Goal: Information Seeking & Learning: Learn about a topic

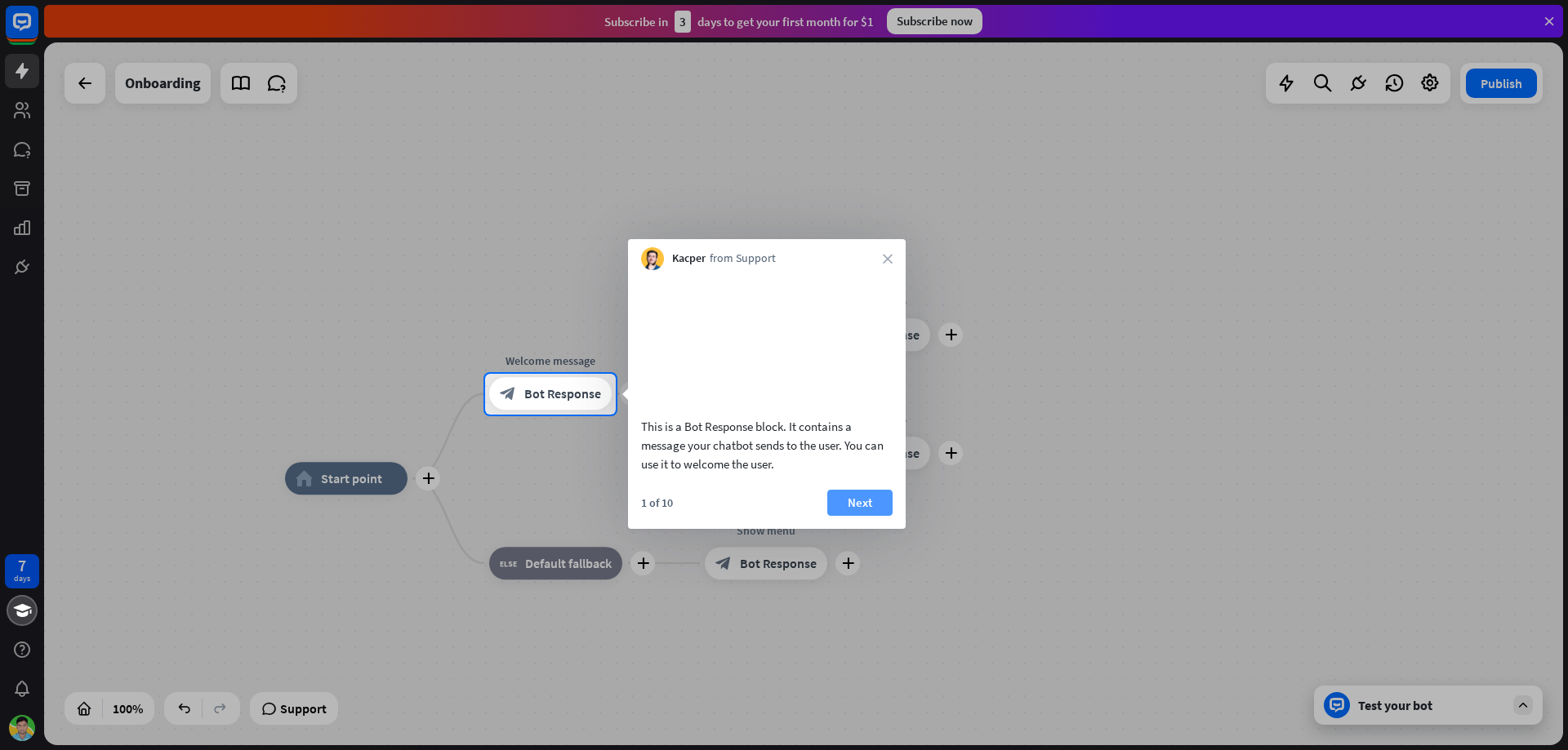
click at [867, 516] on button "Next" at bounding box center [860, 503] width 66 height 26
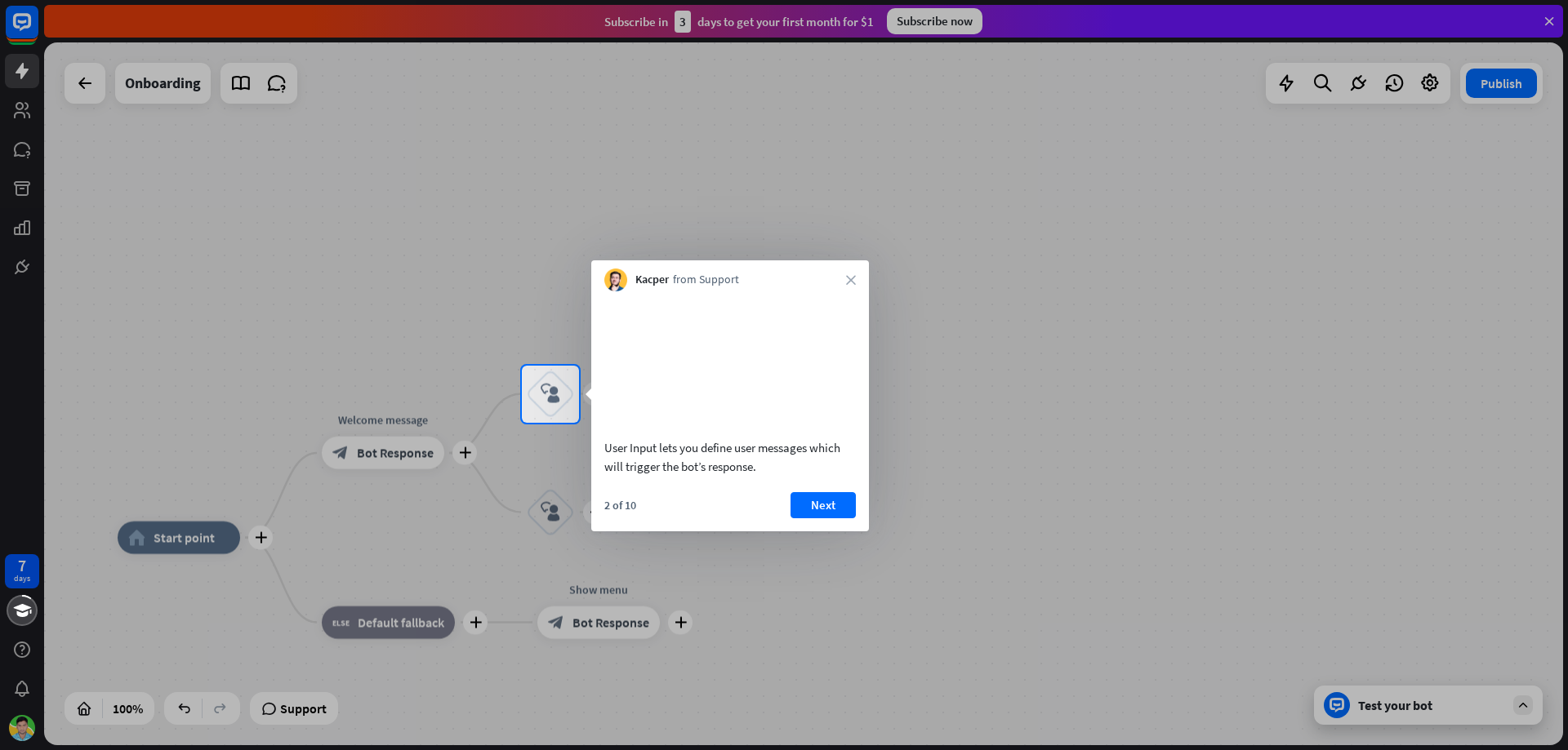
drag, startPoint x: 867, startPoint y: 496, endPoint x: 857, endPoint y: 500, distance: 10.8
click at [866, 495] on div "2 of 10 Next" at bounding box center [730, 511] width 278 height 39
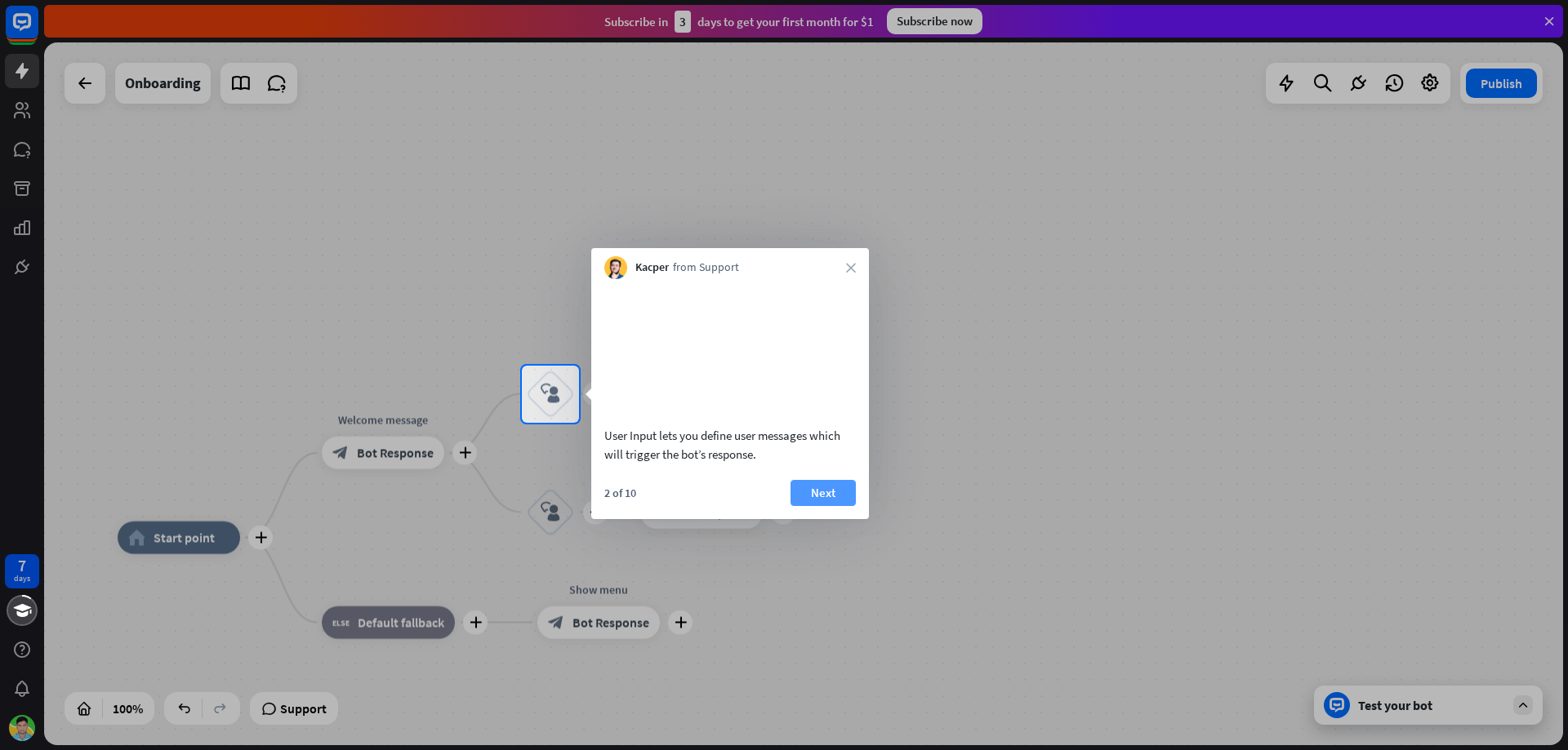
click at [852, 502] on div "Next" at bounding box center [823, 492] width 66 height 26
click at [818, 506] on button "Next" at bounding box center [823, 492] width 66 height 26
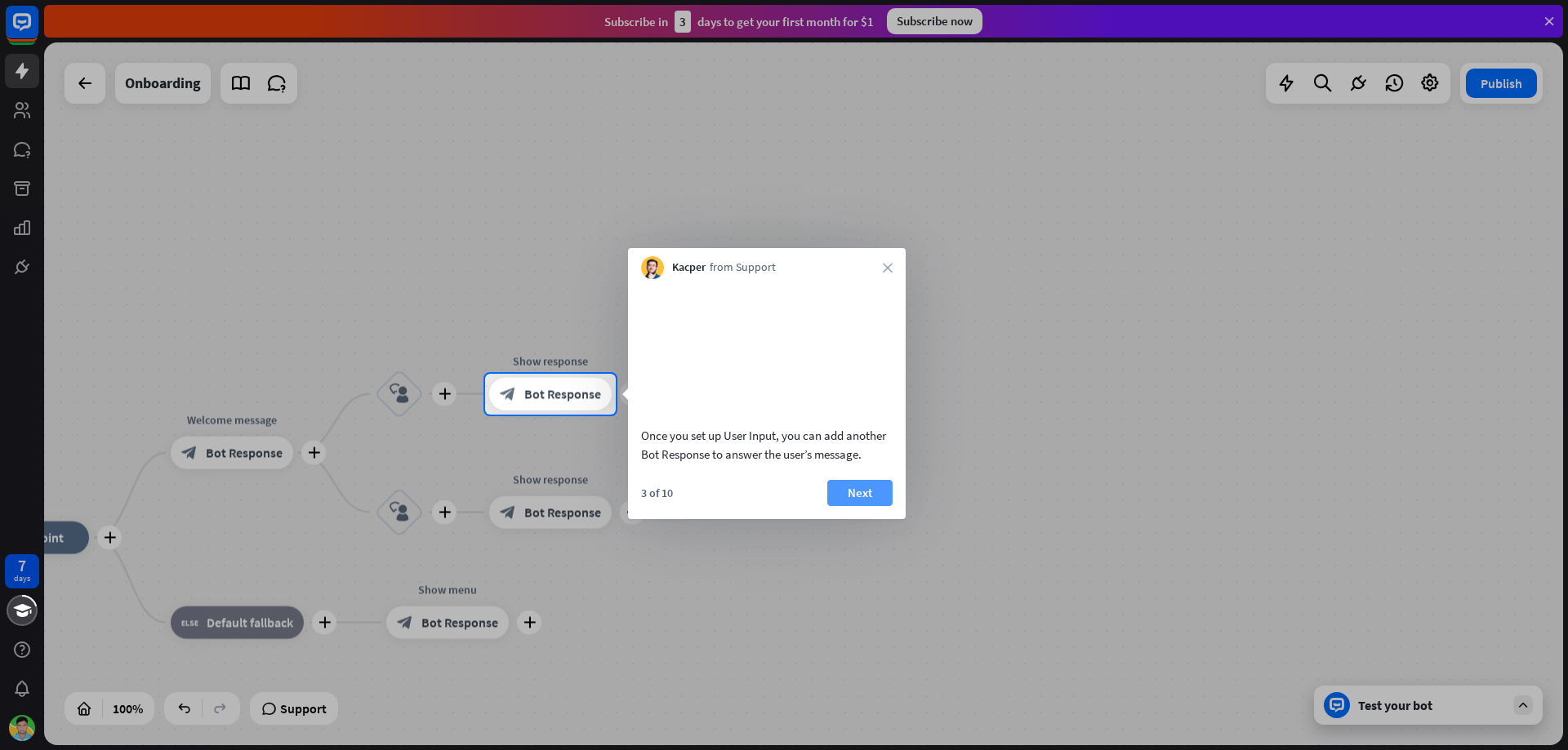
drag, startPoint x: 903, startPoint y: 503, endPoint x: 872, endPoint y: 504, distance: 31.0
click at [897, 503] on div "3 of 10 Next" at bounding box center [767, 499] width 278 height 39
click at [871, 504] on button "Next" at bounding box center [860, 492] width 66 height 26
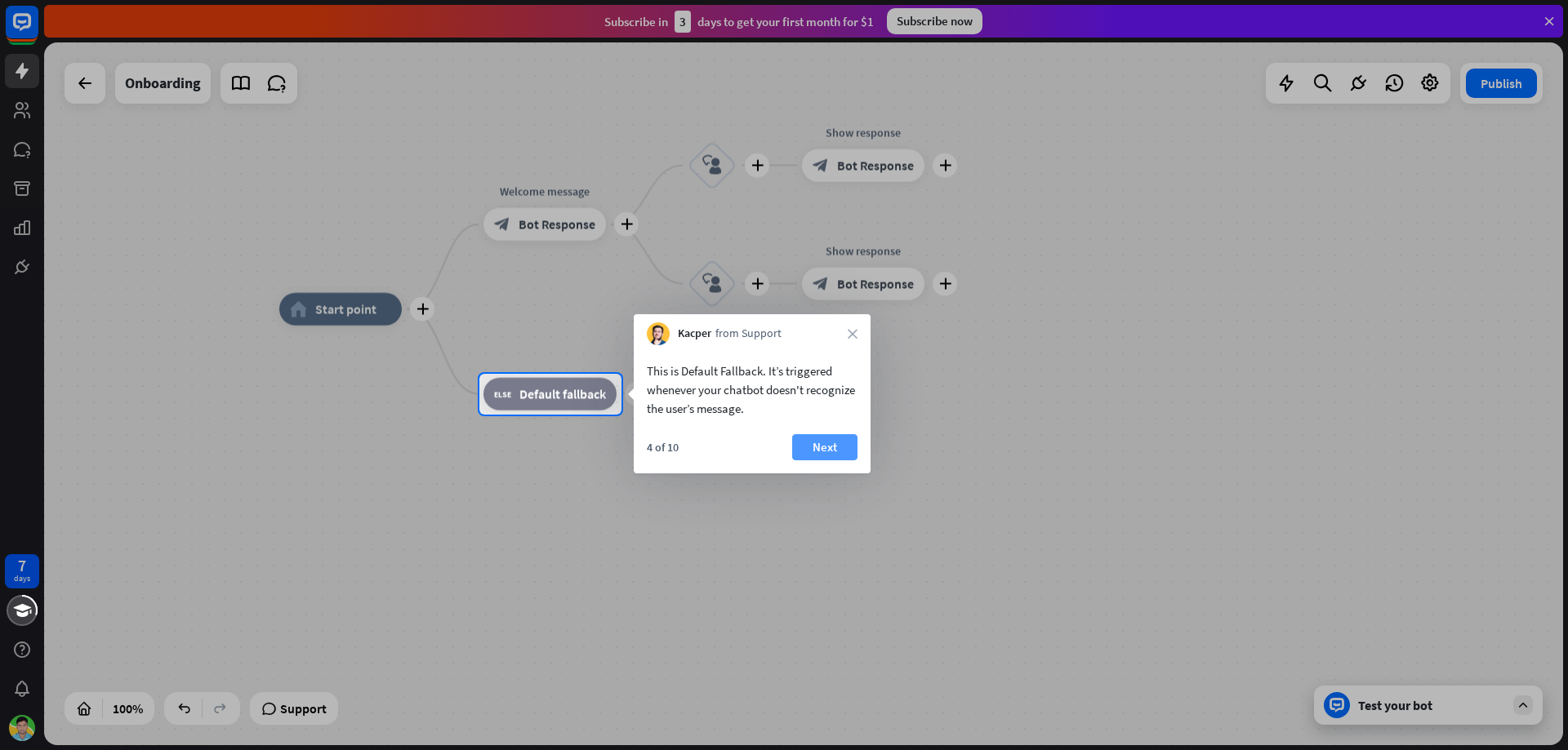
click at [830, 455] on button "Next" at bounding box center [824, 446] width 66 height 26
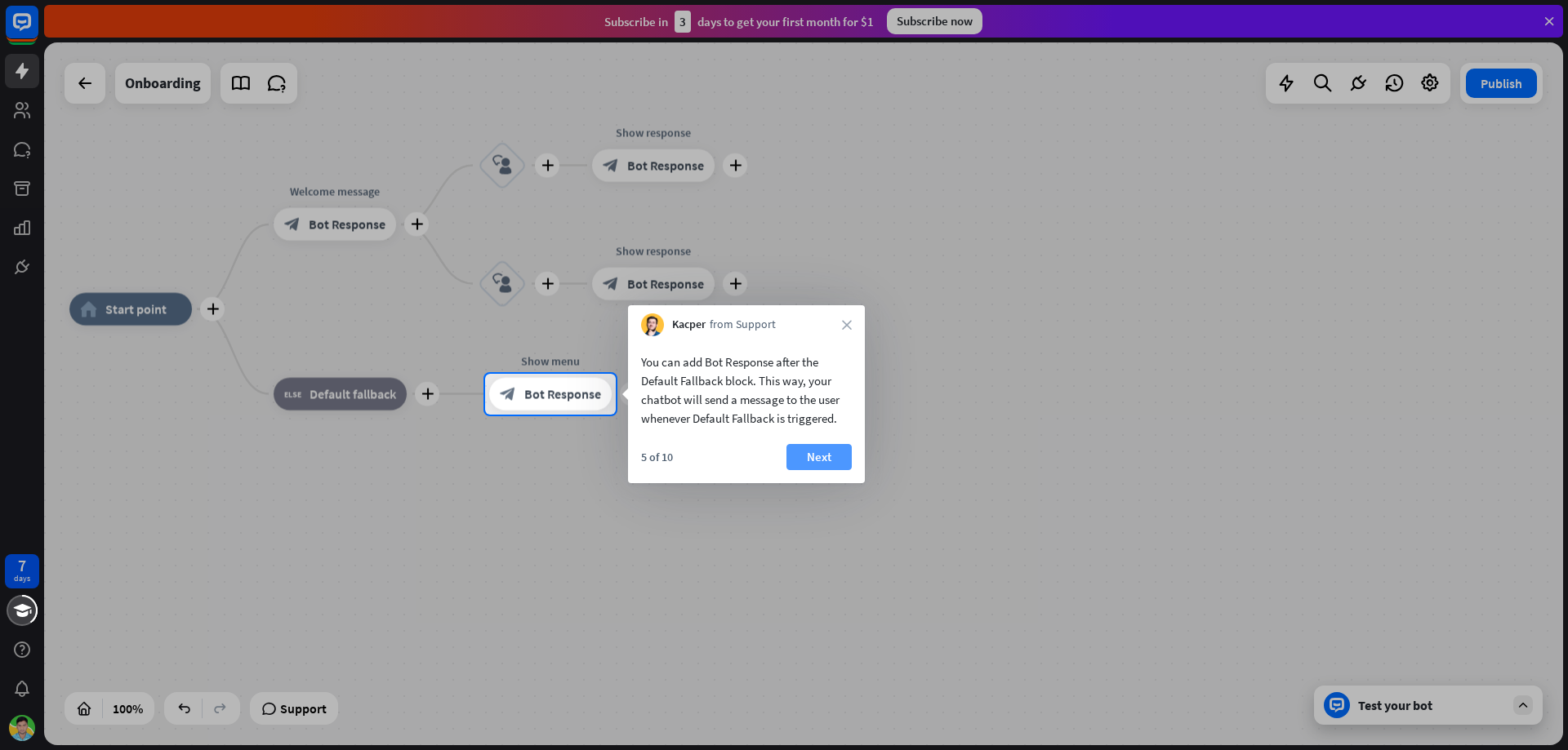
click at [853, 454] on div "5 of 10 Next" at bounding box center [746, 464] width 237 height 39
click at [835, 460] on button "Next" at bounding box center [819, 457] width 66 height 26
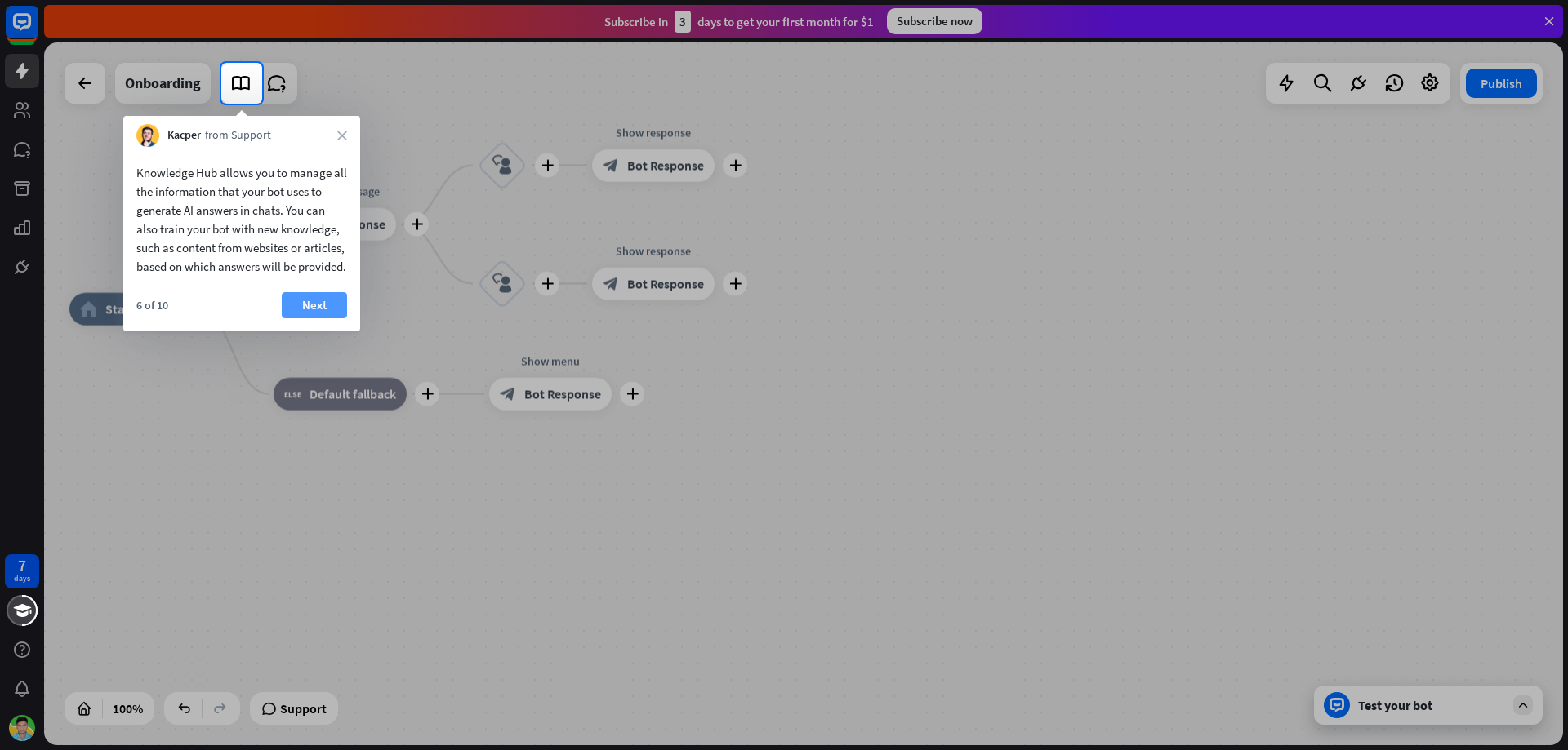
click at [327, 319] on button "Next" at bounding box center [314, 305] width 66 height 26
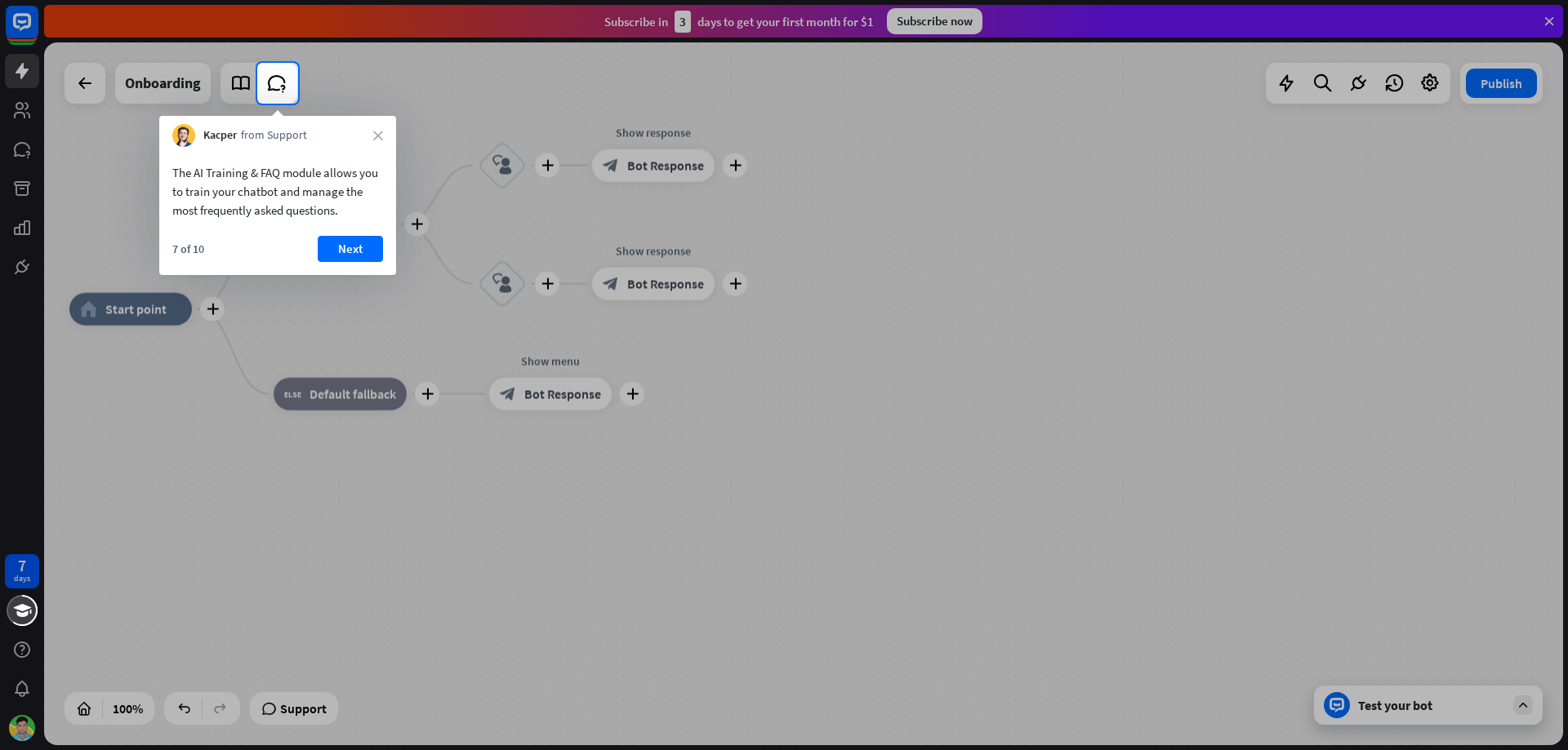
click at [342, 266] on div "7 of 10 Next" at bounding box center [277, 255] width 237 height 39
click at [365, 247] on button "Next" at bounding box center [350, 248] width 66 height 26
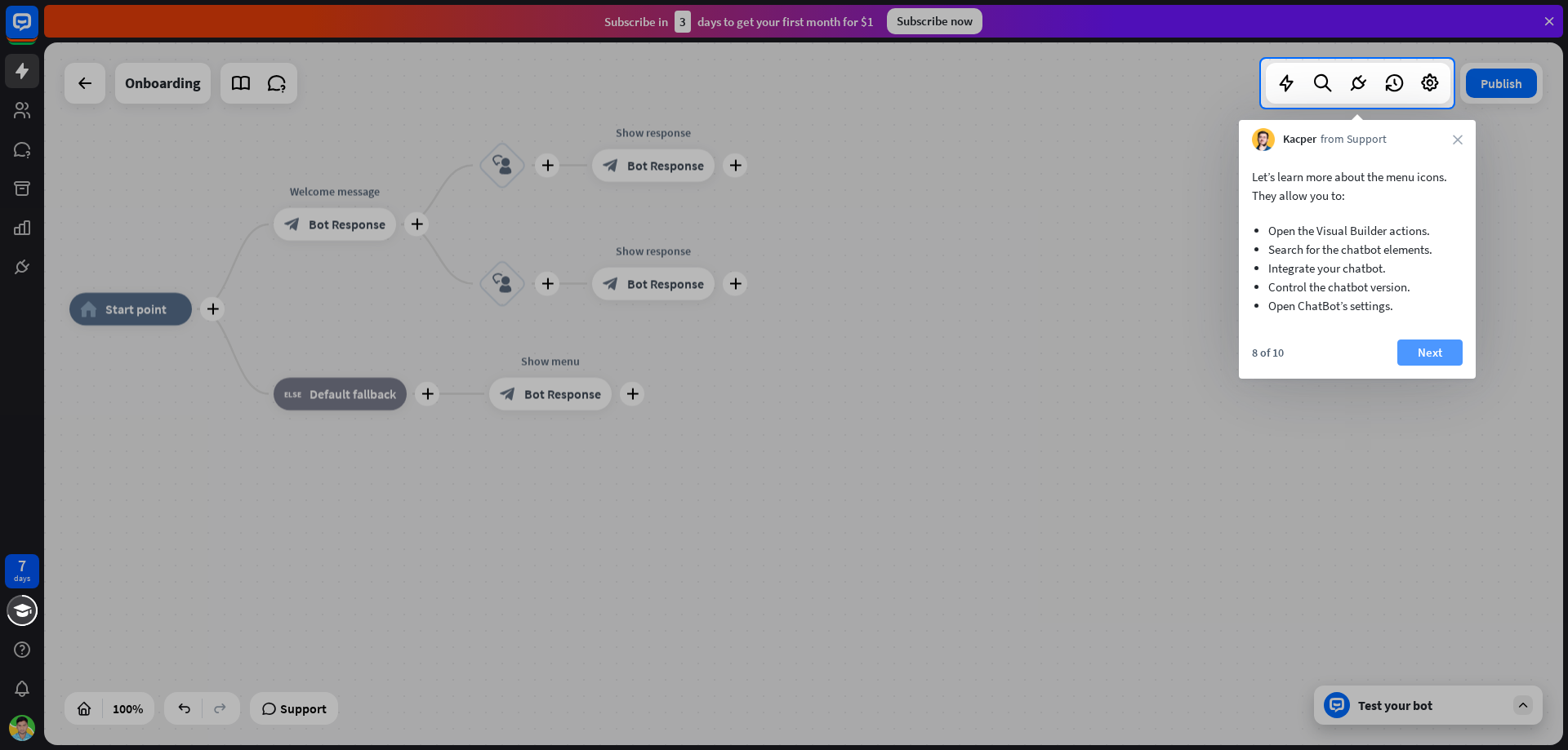
click at [1438, 360] on button "Next" at bounding box center [1430, 352] width 66 height 26
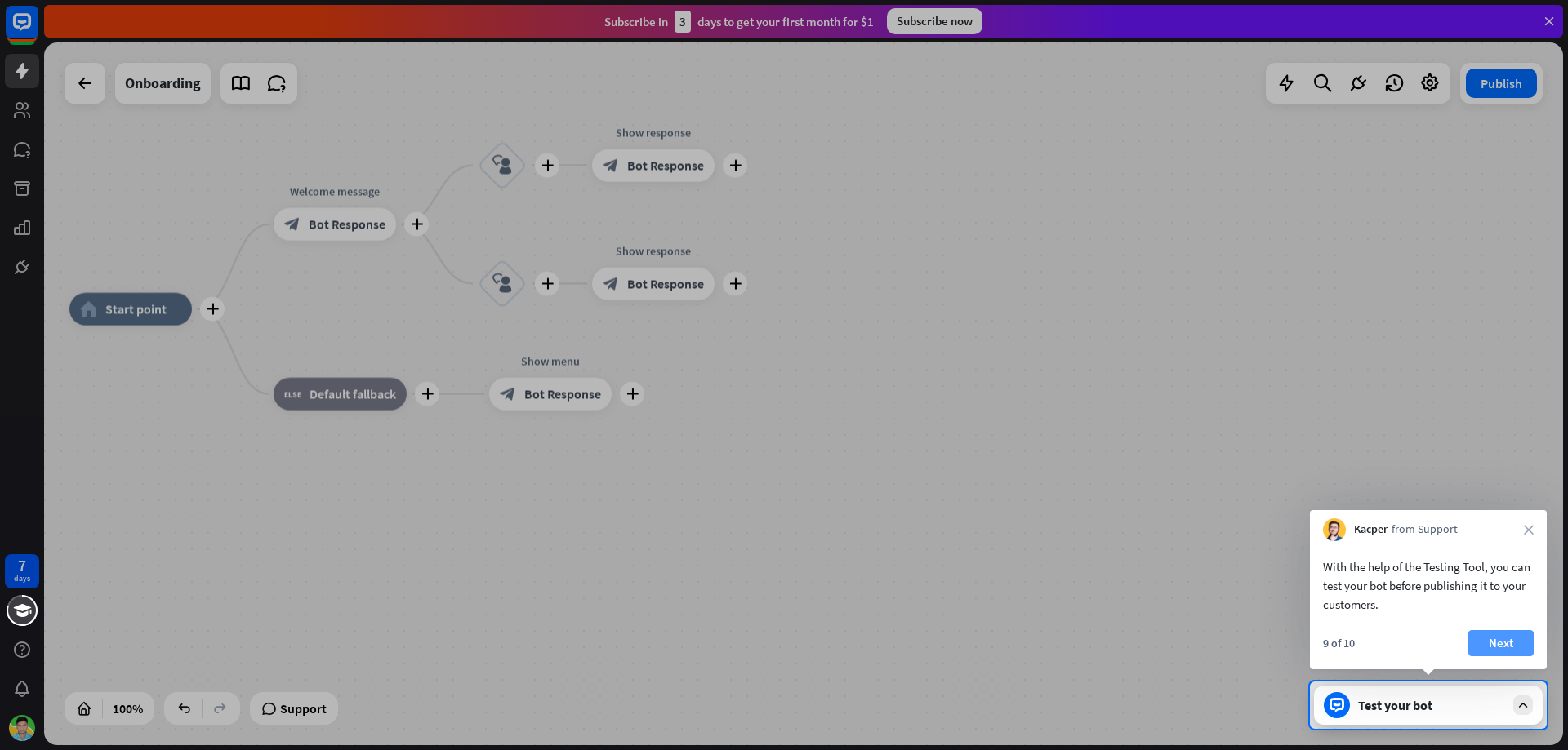
click at [1522, 653] on button "Next" at bounding box center [1500, 642] width 66 height 26
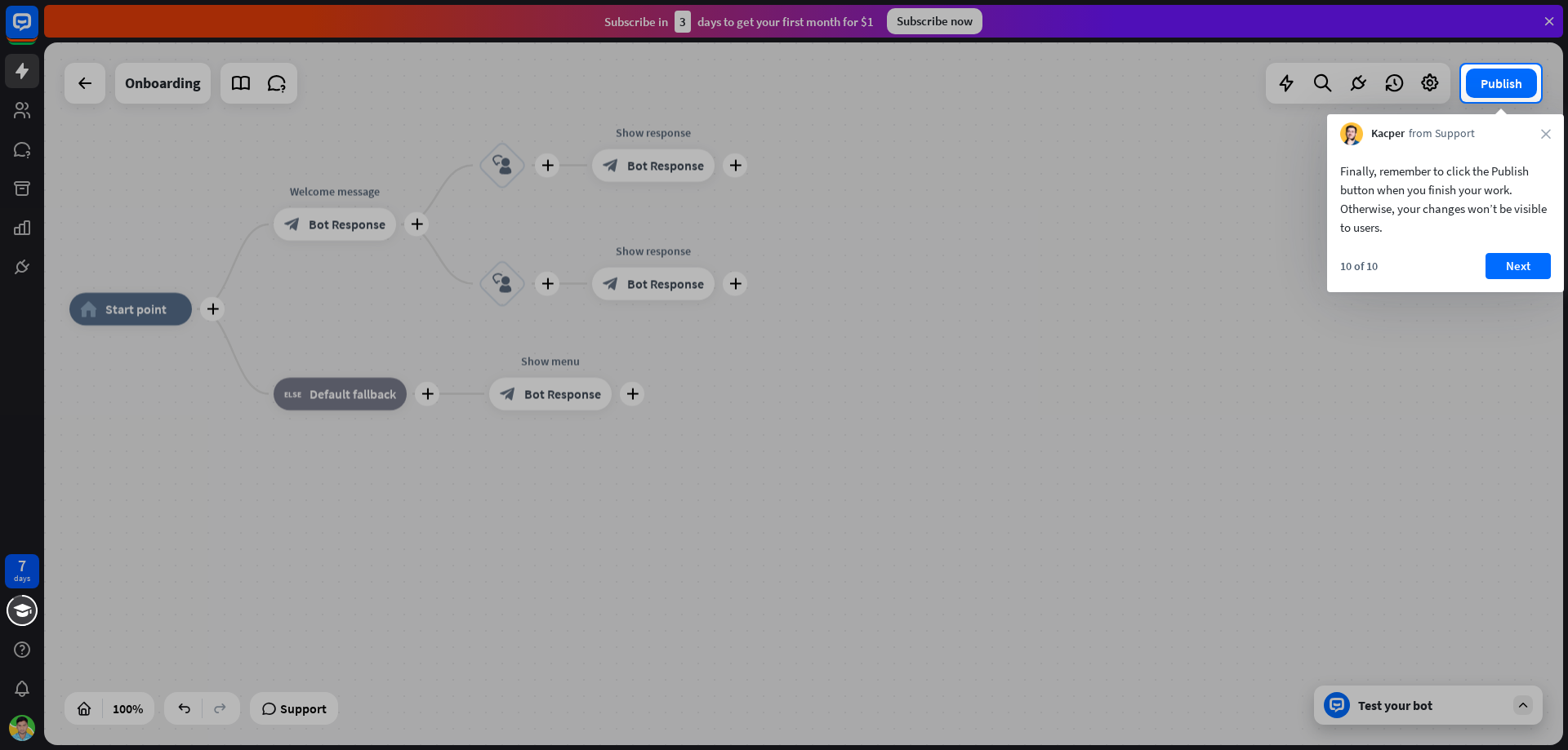
click at [1486, 710] on div at bounding box center [784, 425] width 1568 height 648
click at [1509, 262] on button "Next" at bounding box center [1518, 266] width 66 height 26
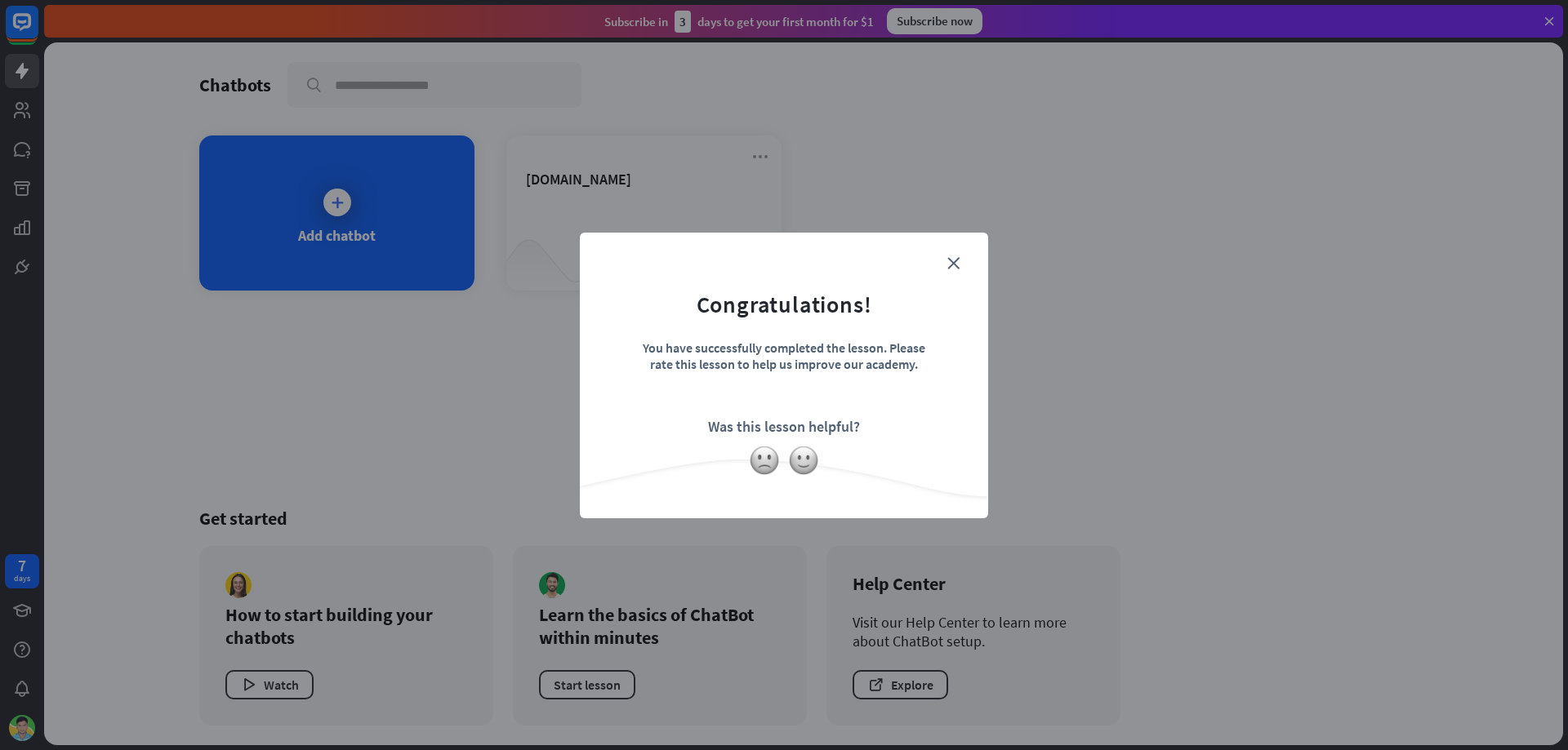
click at [963, 263] on form "Congratulations! You have successfully completed the lesson. Please rate this l…" at bounding box center [784, 350] width 367 height 195
click at [958, 265] on icon "close" at bounding box center [953, 263] width 12 height 12
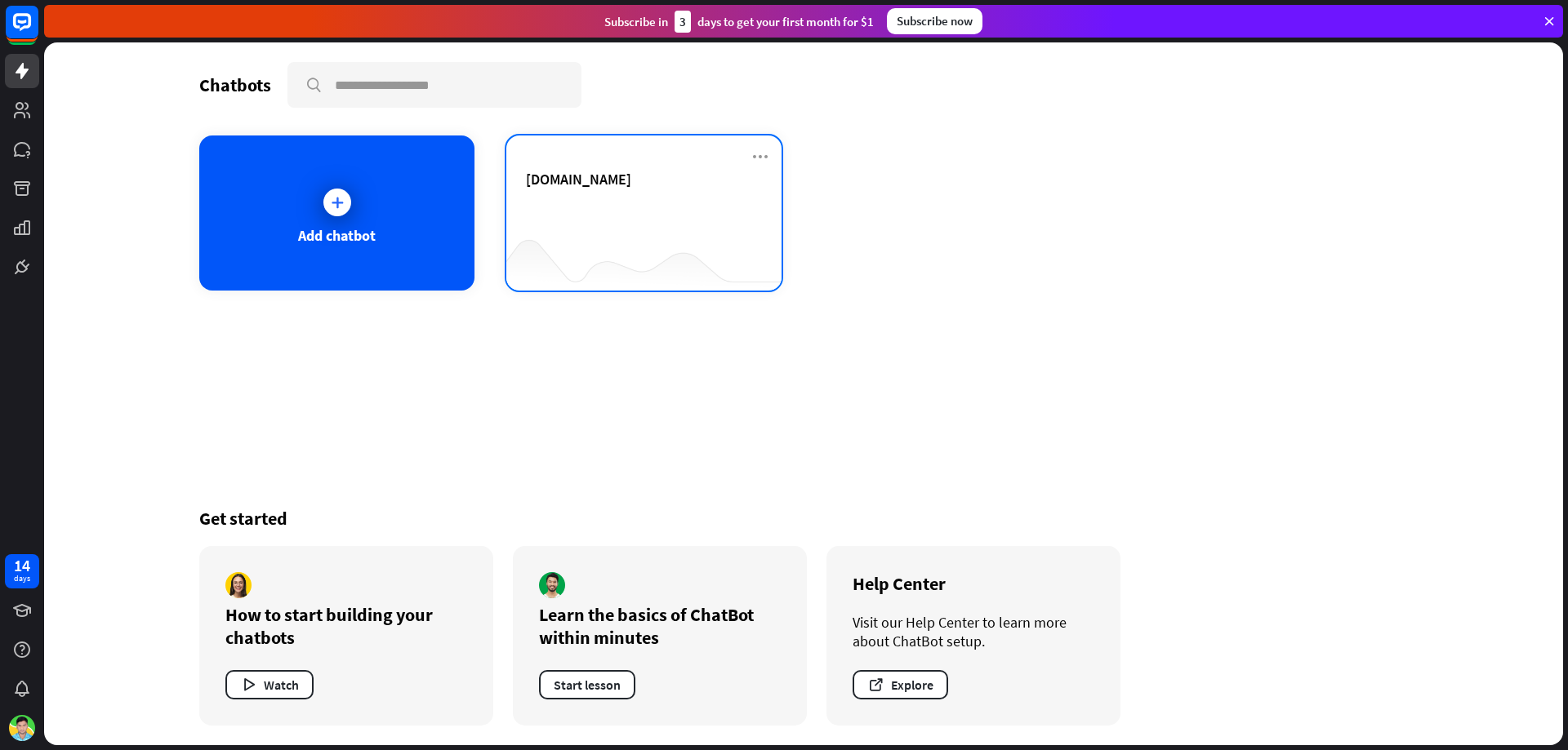
click at [605, 238] on div at bounding box center [644, 258] width 275 height 63
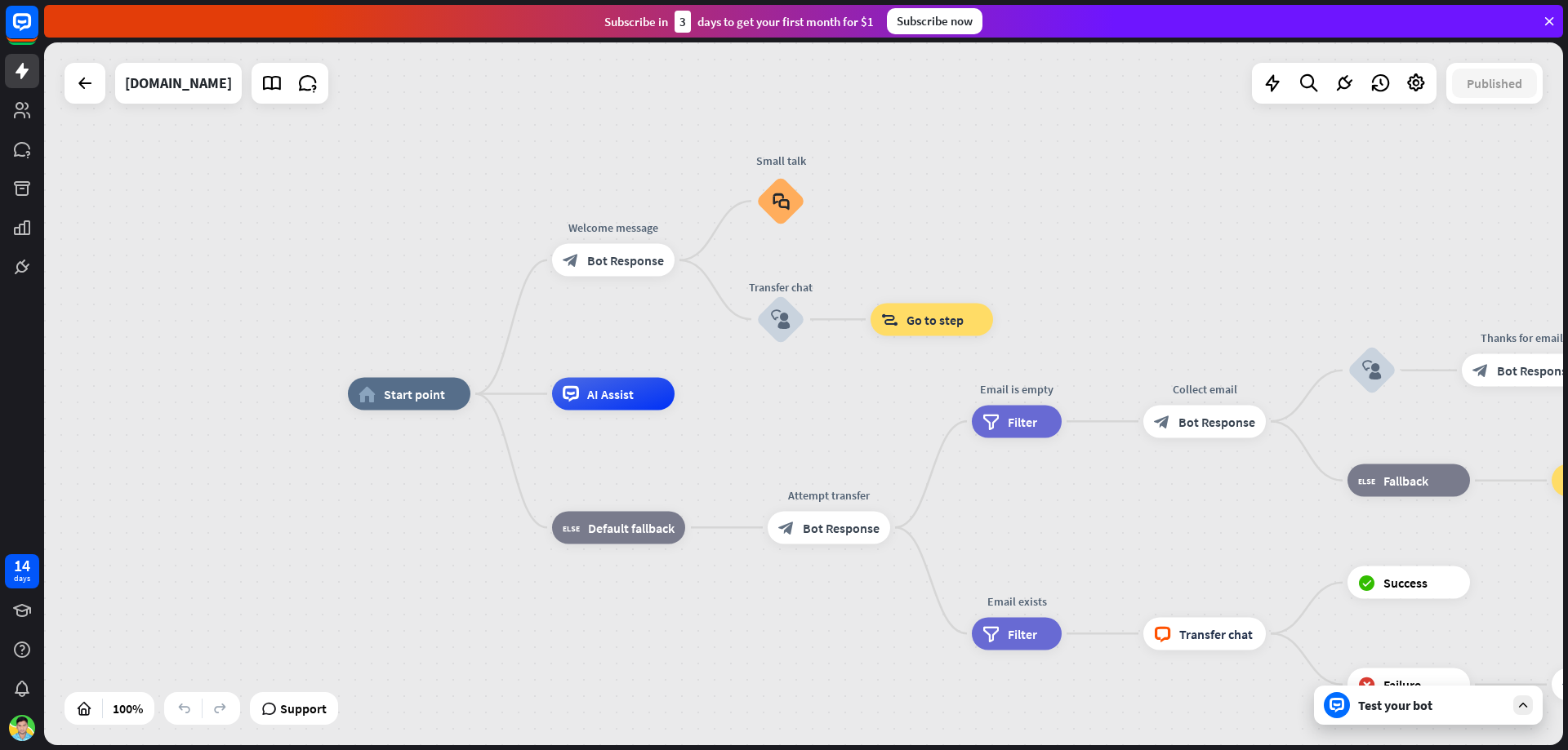
drag, startPoint x: 1428, startPoint y: 487, endPoint x: 801, endPoint y: 400, distance: 633.0
click at [801, 400] on div "home_2 Start point Welcome message block_bot_response Bot Response Small talk b…" at bounding box center [1106, 745] width 1518 height 703
drag, startPoint x: 850, startPoint y: 484, endPoint x: 1093, endPoint y: 569, distance: 257.4
click at [1042, 562] on div "home_2 Start point Welcome message block_bot_response Bot Response Small talk b…" at bounding box center [1106, 745] width 1518 height 703
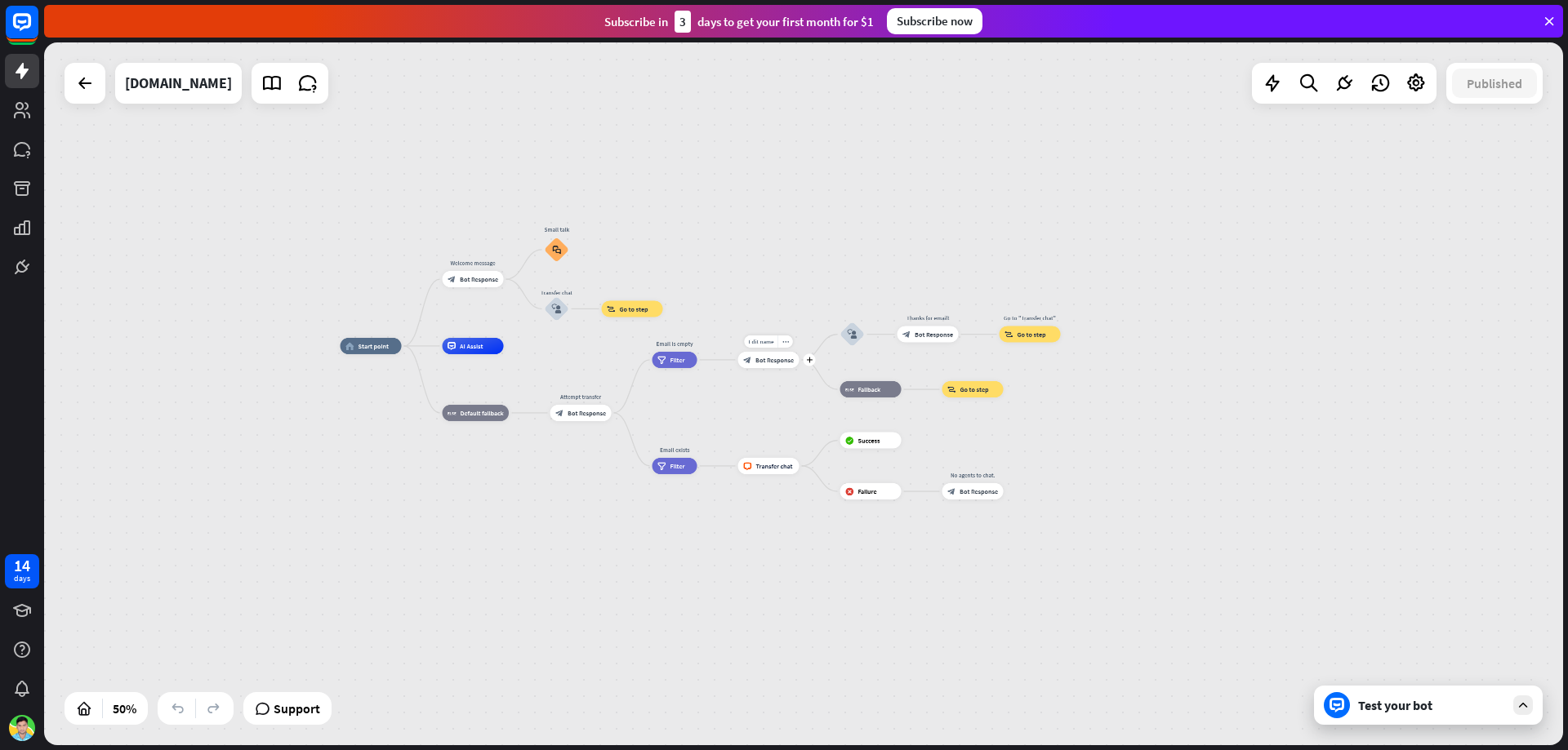
drag, startPoint x: 1131, startPoint y: 491, endPoint x: 716, endPoint y: 372, distance: 431.7
click at [698, 368] on div "Edit name more_horiz Email is empty filter Filter" at bounding box center [674, 360] width 45 height 16
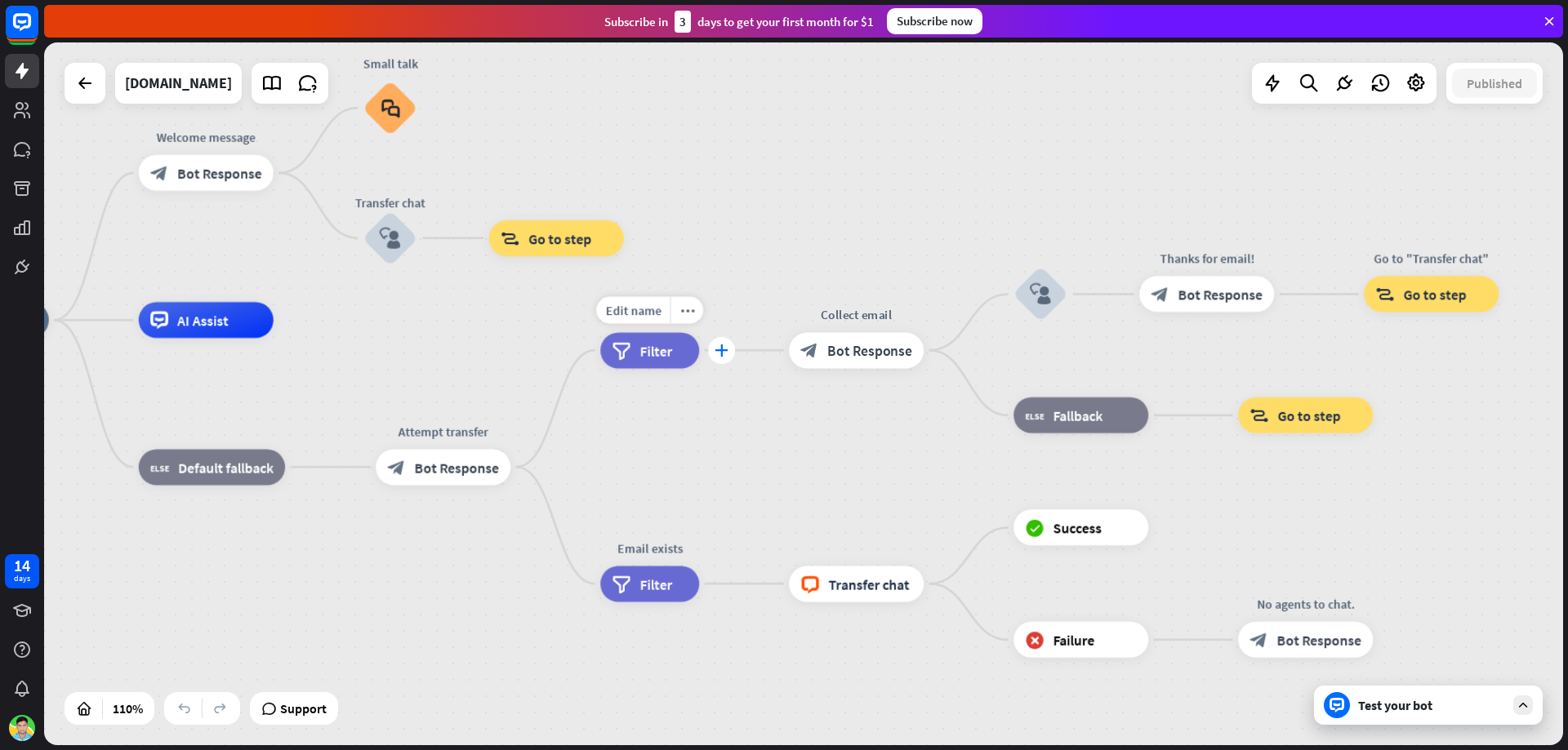
click at [717, 358] on div "plus" at bounding box center [722, 350] width 27 height 27
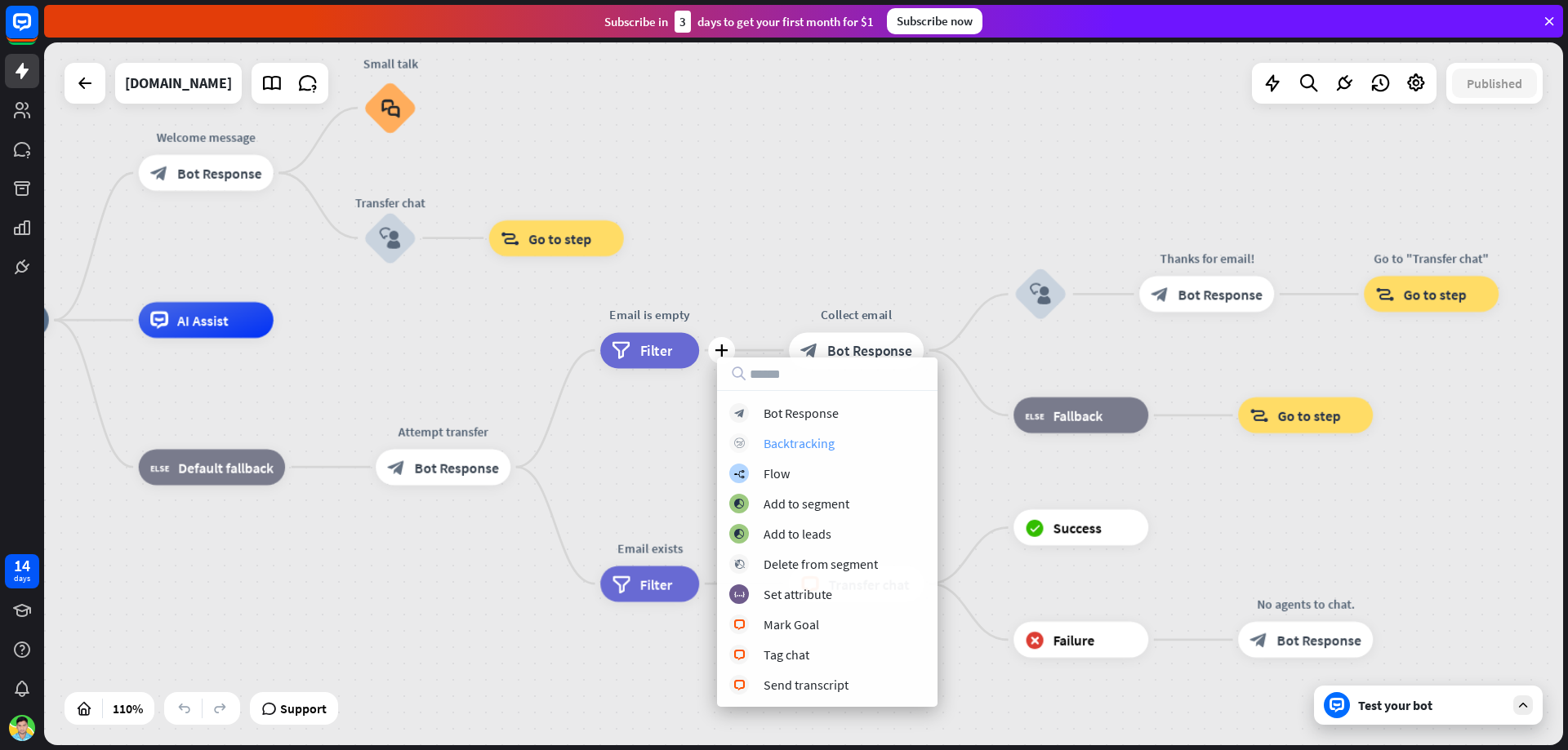
click at [789, 433] on div "block_backtracking Backtracking" at bounding box center [827, 443] width 196 height 20
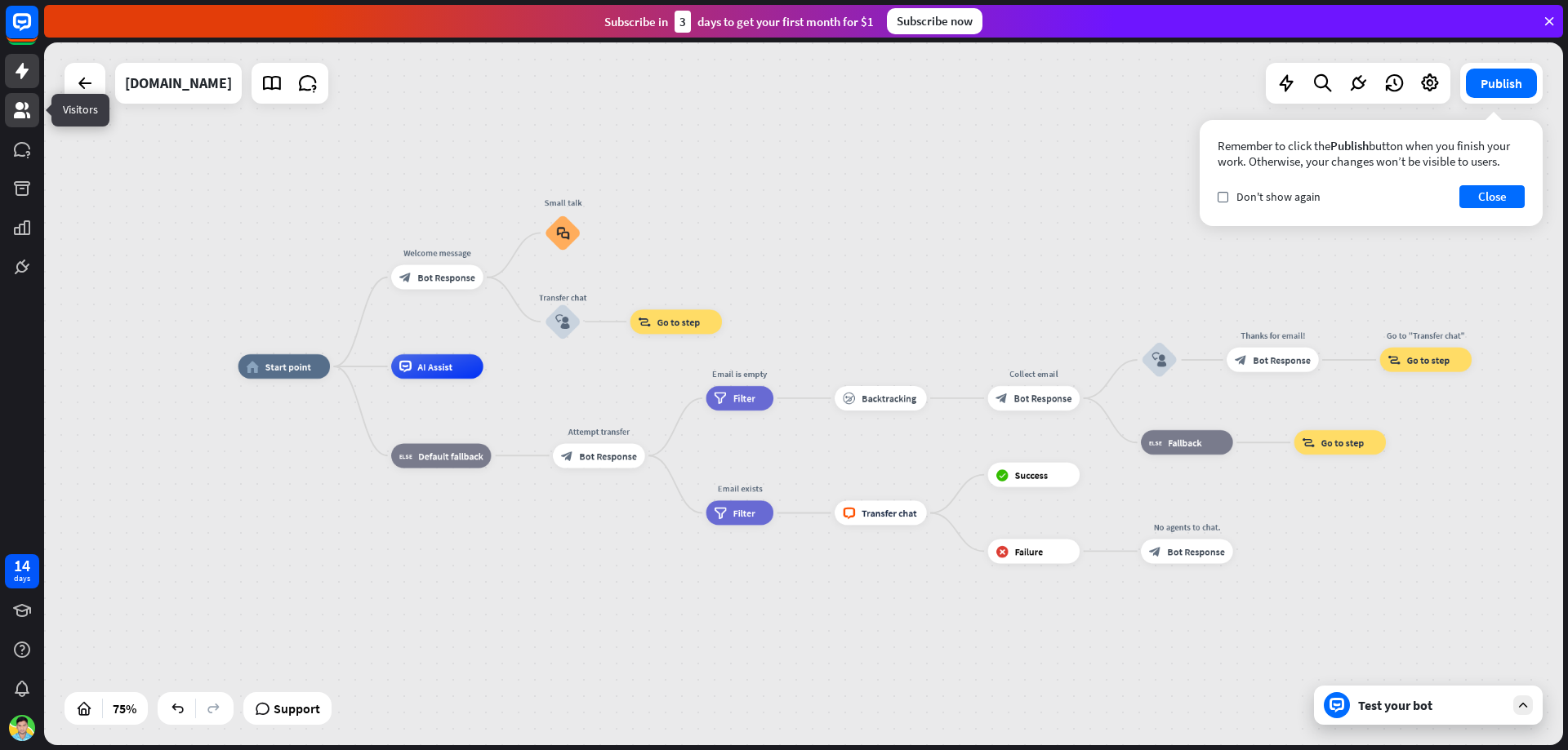
click at [25, 124] on link at bounding box center [22, 110] width 34 height 34
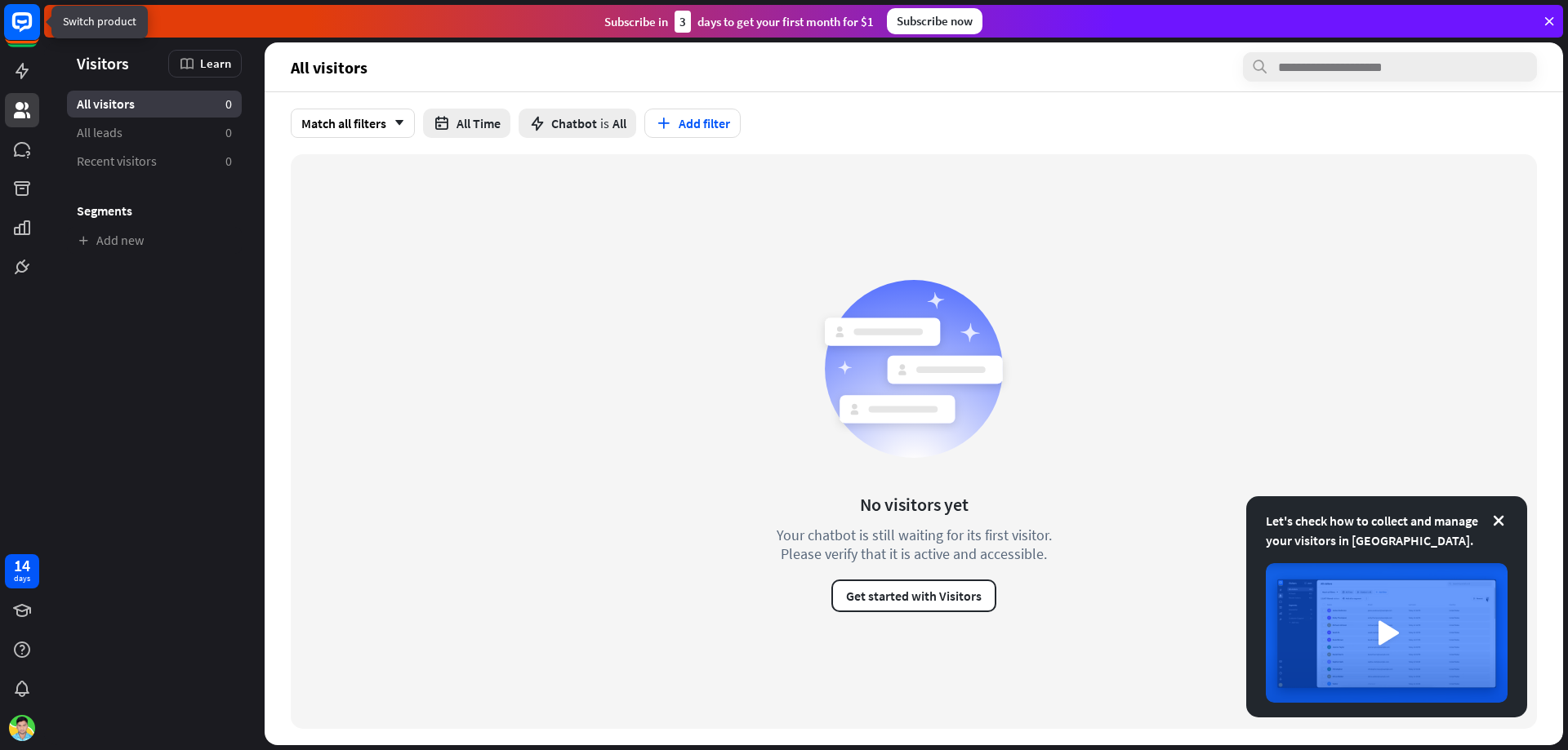
click at [13, 35] on rect at bounding box center [22, 22] width 36 height 36
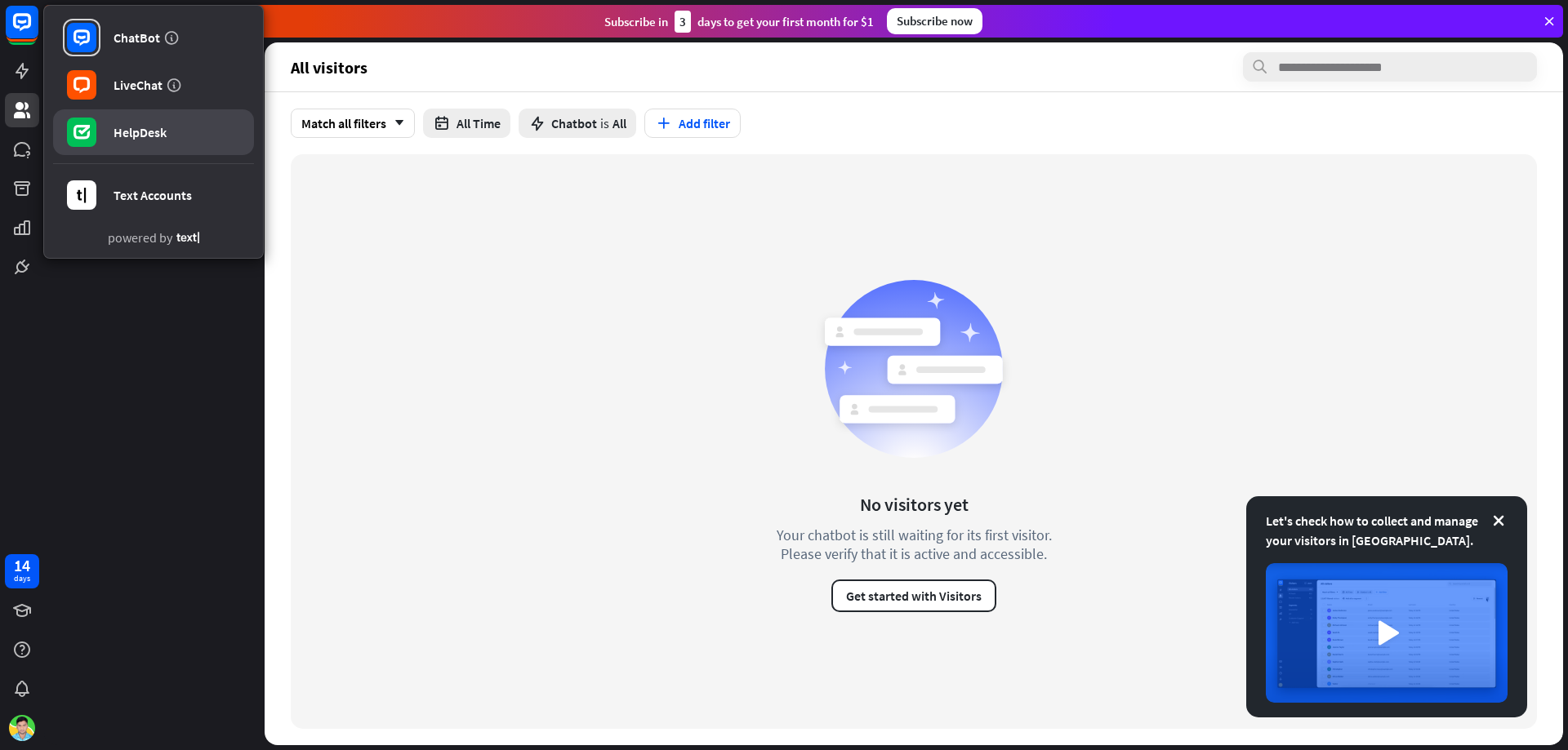
click at [129, 139] on div "HelpDesk" at bounding box center [140, 131] width 53 height 16
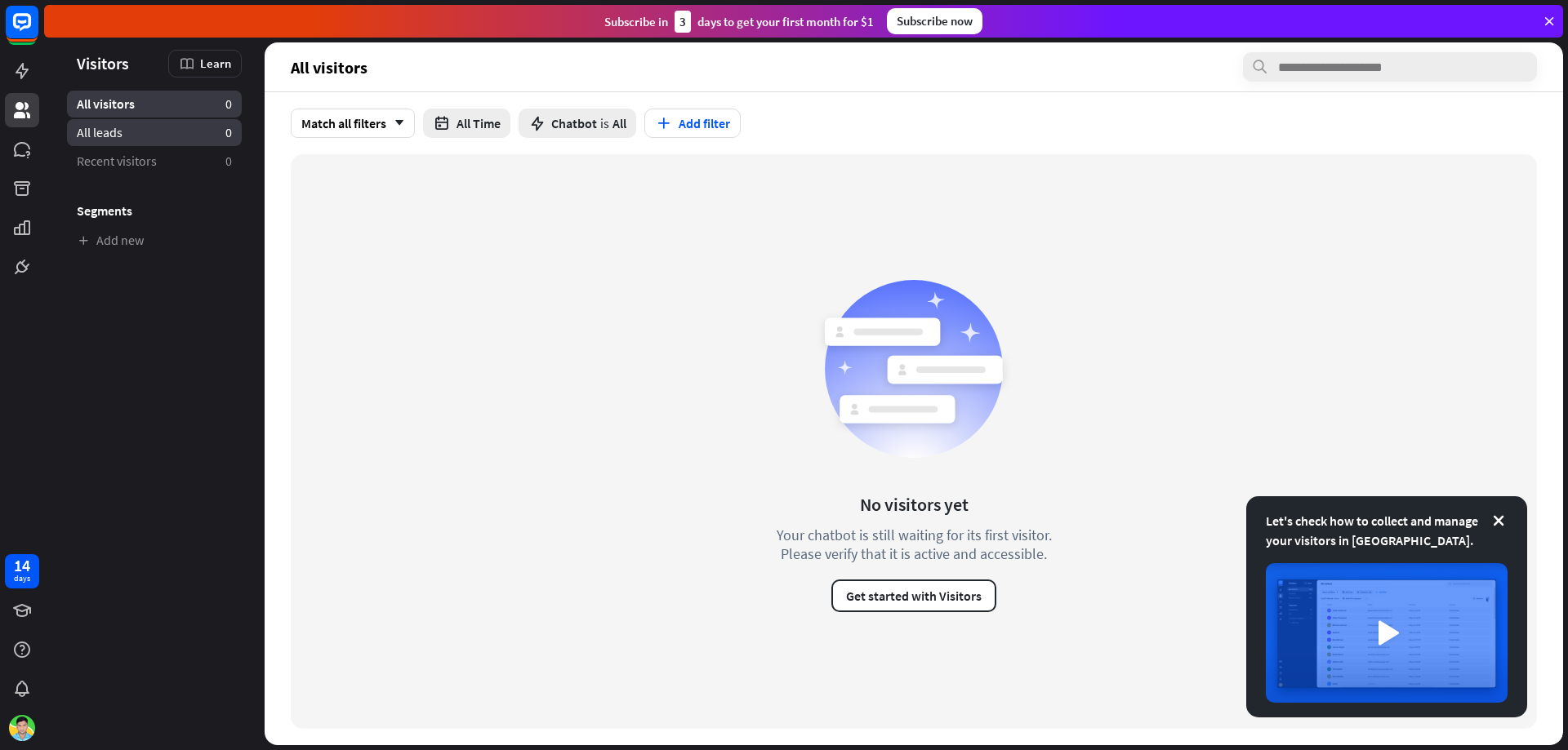
click at [121, 142] on link "All leads 0" at bounding box center [154, 132] width 175 height 27
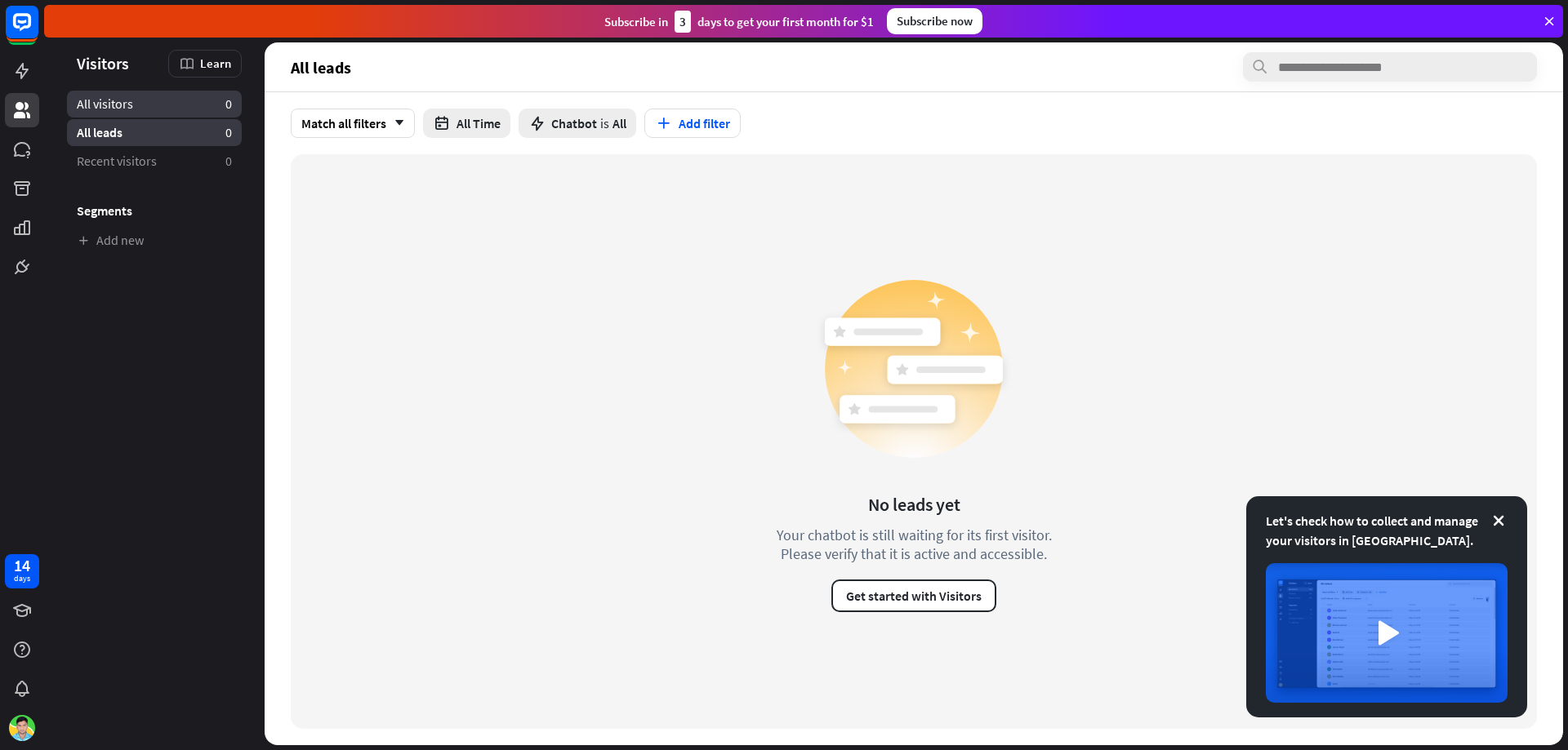
click at [89, 99] on span "All visitors" at bounding box center [105, 104] width 56 height 17
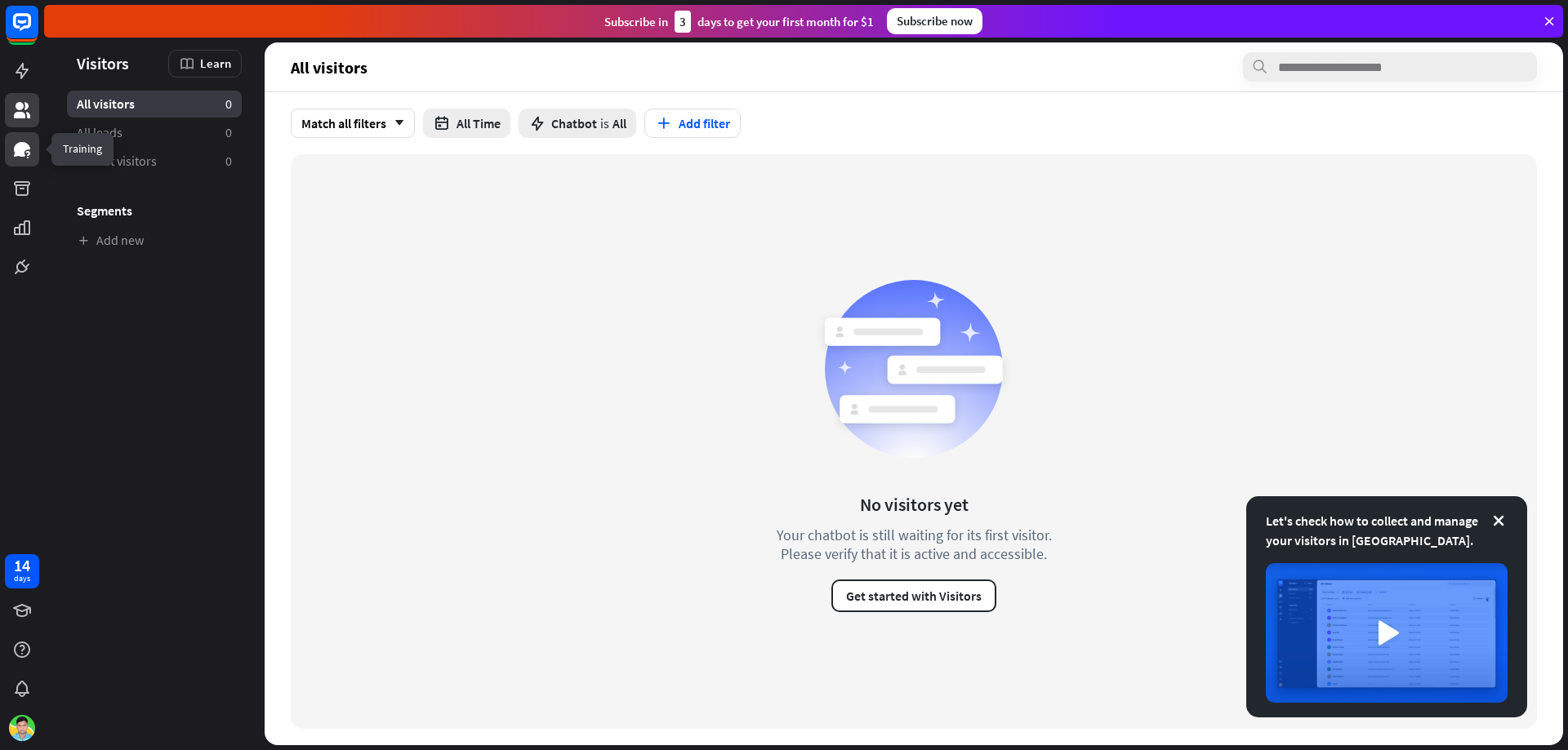
click at [21, 142] on icon at bounding box center [22, 149] width 20 height 20
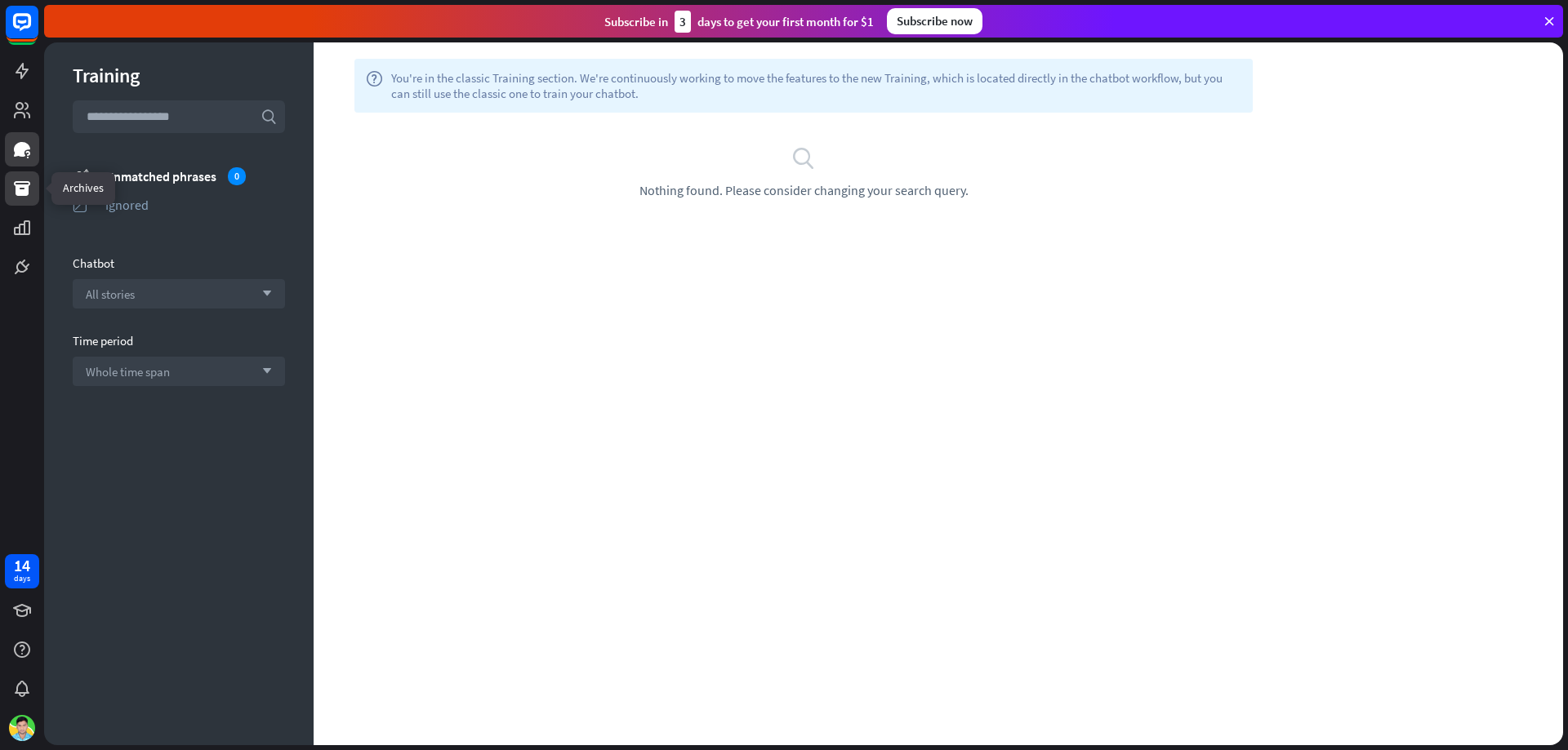
click at [20, 188] on icon at bounding box center [22, 188] width 20 height 20
